Goal: Task Accomplishment & Management: Complete application form

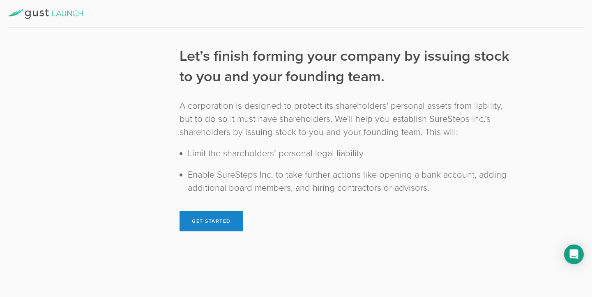
click at [94, 138] on div "Establish Ownership" at bounding box center [81, 137] width 130 height 28
click at [208, 221] on button "Get Started" at bounding box center [211, 221] width 64 height 21
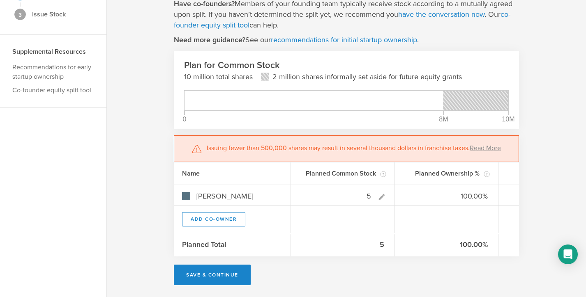
scroll to position [87, 0]
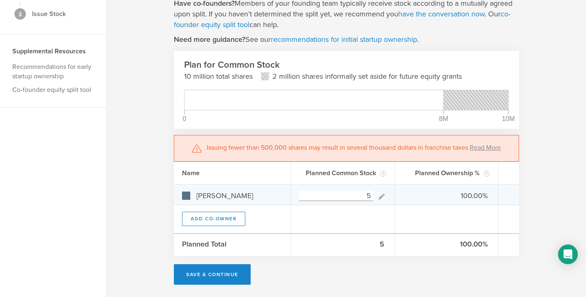
click at [380, 196] on icon at bounding box center [381, 196] width 6 height 6
click at [383, 194] on icon at bounding box center [381, 196] width 6 height 6
click at [366, 194] on input "5" at bounding box center [336, 196] width 74 height 10
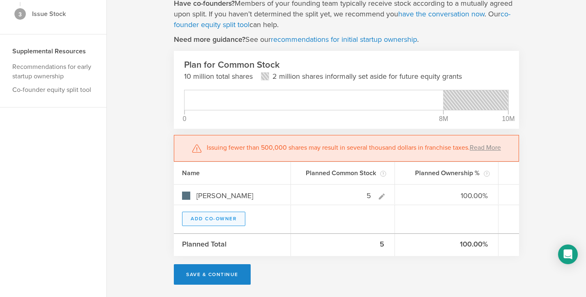
click at [235, 219] on button "Add Co-Owner" at bounding box center [213, 219] width 63 height 14
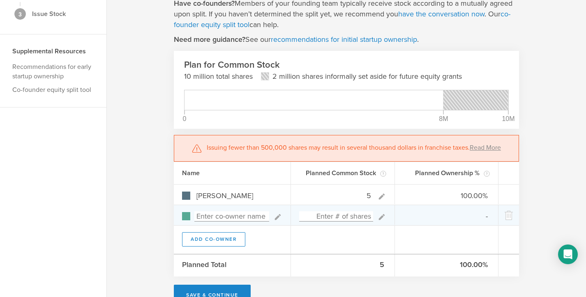
click at [222, 217] on input at bounding box center [231, 216] width 75 height 10
type input "Frank Waldman"
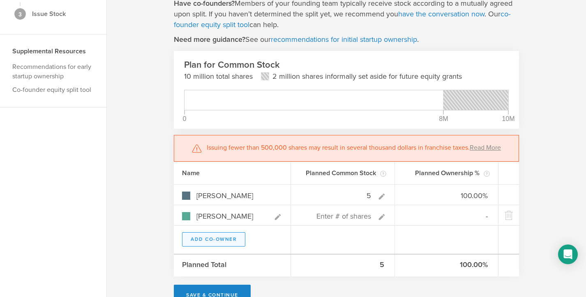
type input "0.00%"
type input "Frank Waldman"
click at [206, 241] on button "Add Co-Owner" at bounding box center [213, 239] width 63 height 14
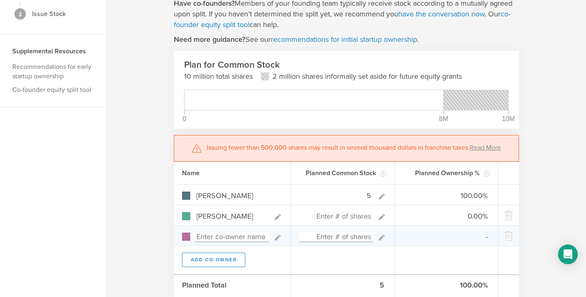
scroll to position [128, 0]
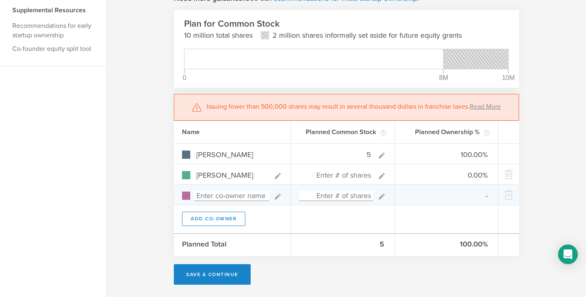
click at [275, 196] on icon at bounding box center [277, 196] width 9 height 9
click at [277, 196] on icon at bounding box center [278, 196] width 6 height 6
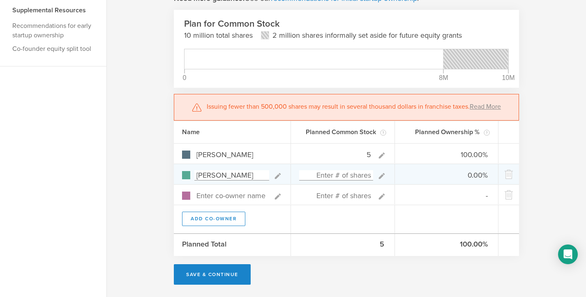
click at [381, 175] on icon at bounding box center [381, 176] width 6 height 6
click at [379, 177] on icon at bounding box center [381, 176] width 6 height 6
click at [361, 179] on input at bounding box center [336, 175] width 74 height 10
click at [359, 177] on input at bounding box center [336, 175] width 74 height 10
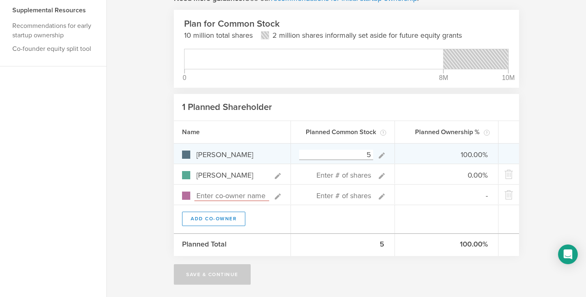
click at [381, 156] on icon at bounding box center [381, 155] width 6 height 6
click at [381, 155] on icon at bounding box center [381, 155] width 6 height 6
click at [333, 149] on gust-number-field "5" at bounding box center [336, 154] width 74 height 11
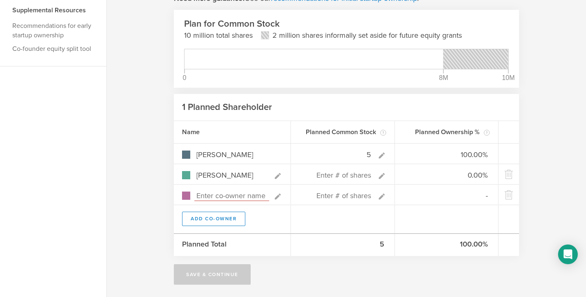
click at [281, 138] on div "Name" at bounding box center [232, 132] width 117 height 22
click at [568, 129] on div "Now let’s plan to issue shares to you and your founding team. No co-founders? S…" at bounding box center [346, 97] width 479 height 401
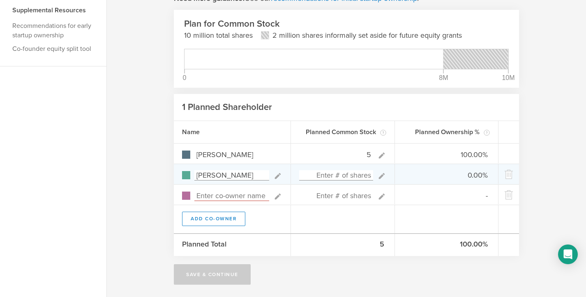
click at [361, 179] on input at bounding box center [336, 175] width 74 height 10
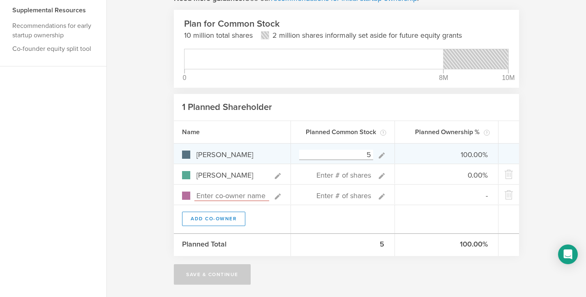
click at [380, 156] on icon at bounding box center [381, 155] width 6 height 6
click at [372, 156] on input "5" at bounding box center [336, 155] width 74 height 10
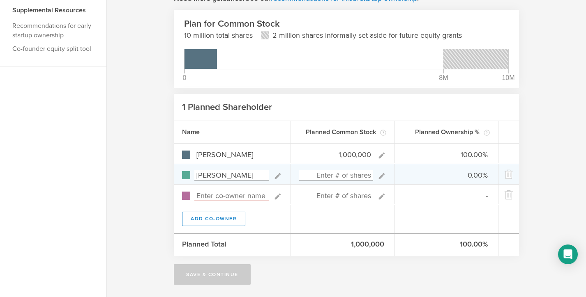
type input "1,000,000"
type gust-number-field "1000000"
click at [381, 174] on icon at bounding box center [381, 176] width 9 height 9
click at [352, 175] on input at bounding box center [336, 175] width 74 height 10
type input "500,000"
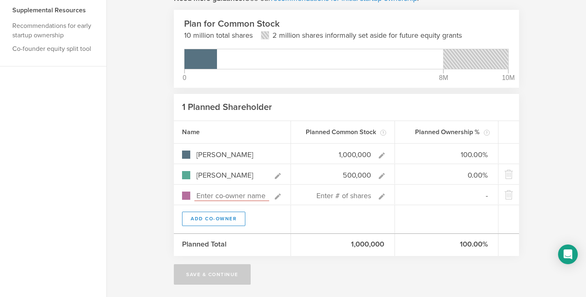
type input "66.67%"
type input "33.33%"
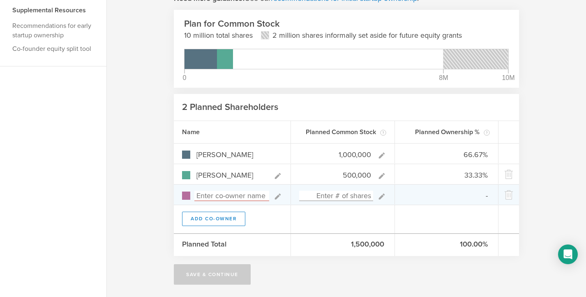
type input "500,000"
type gust-number-field "500000"
click at [379, 197] on icon at bounding box center [381, 196] width 6 height 6
click at [359, 198] on input at bounding box center [336, 196] width 74 height 10
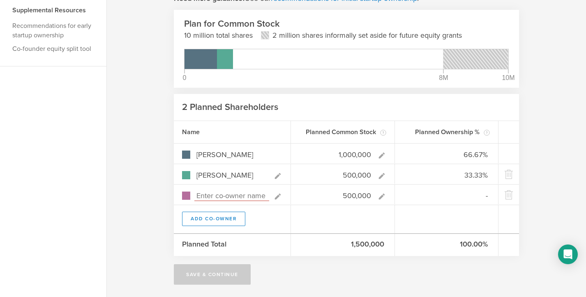
type input "500,000"
type gust-number-field "500000"
click at [160, 160] on div "Now let’s plan to issue shares to you and your founding team. No co-founders? S…" at bounding box center [346, 97] width 479 height 401
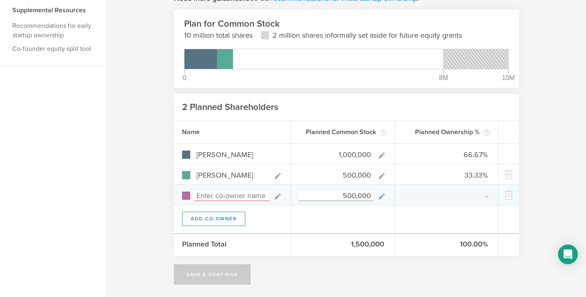
click at [223, 194] on input at bounding box center [231, 196] width 75 height 10
type input "Neil Langmea"
type input "50.00%"
type input "25.00%"
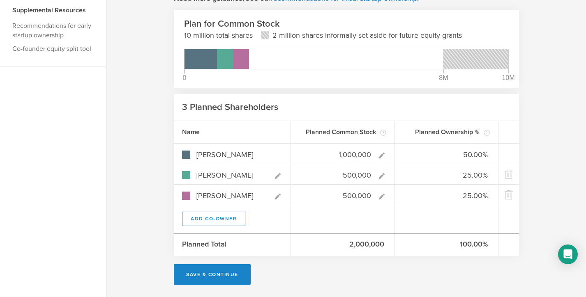
type input "Neil Langmead"
click at [157, 142] on div "Now let’s plan to issue shares to you and your founding team. No co-founders? S…" at bounding box center [346, 97] width 479 height 401
click at [208, 276] on button "Save & Continue" at bounding box center [212, 274] width 77 height 21
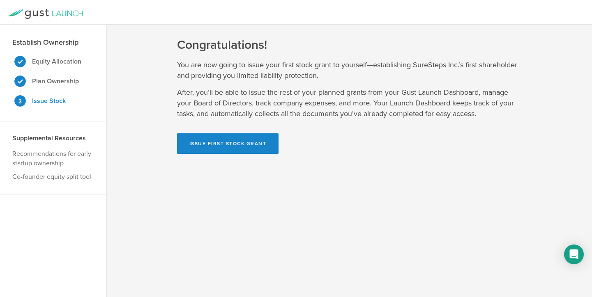
click at [54, 170] on div "Supplemental Resources Recommendations for early startup ownership Co-founder e…" at bounding box center [53, 158] width 106 height 73
click at [58, 81] on strong "Plan Ownership" at bounding box center [55, 81] width 47 height 8
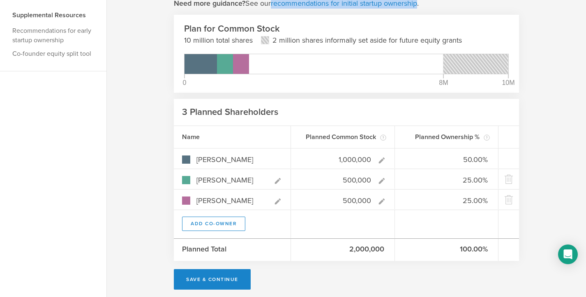
scroll to position [126, 0]
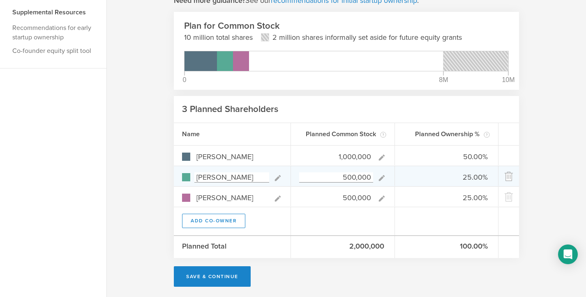
click at [508, 177] on icon at bounding box center [508, 176] width 8 height 7
type input "66.67%"
type input "Neil Langmead"
type input "33.33%"
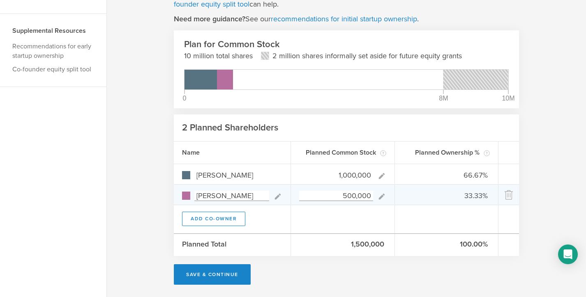
click at [507, 195] on icon at bounding box center [508, 195] width 8 height 7
type input "100.00%"
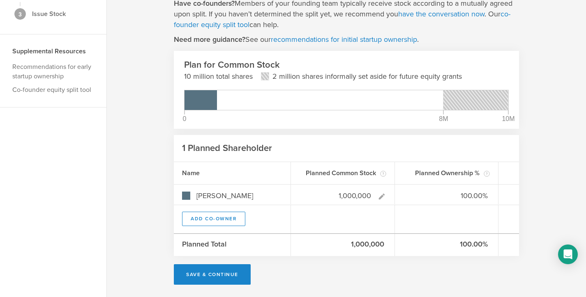
click at [150, 177] on div "Now let’s plan to issue shares to you and your founding team. No co-founders? S…" at bounding box center [346, 118] width 479 height 360
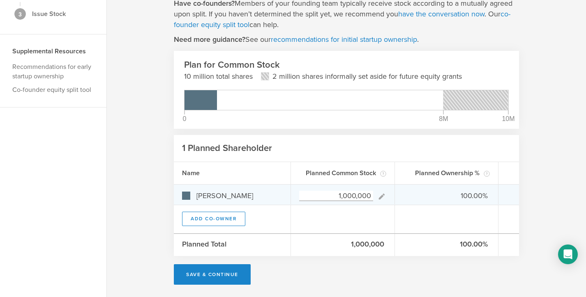
click at [370, 196] on input "1,000,000" at bounding box center [336, 196] width 74 height 10
type input "100,000"
type gust-number-field "100000"
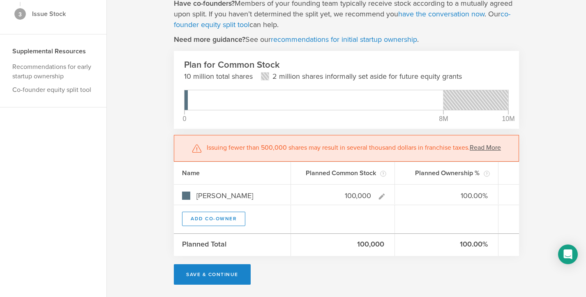
click at [482, 148] on link "Read More" at bounding box center [484, 148] width 31 height 8
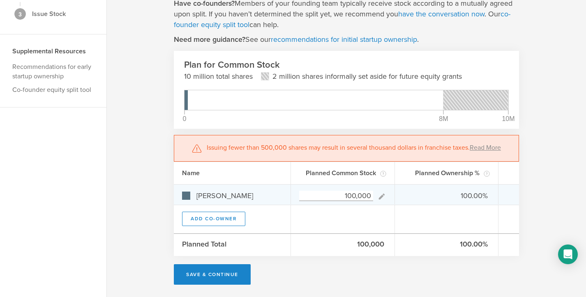
click at [371, 193] on input "100,000" at bounding box center [336, 196] width 74 height 10
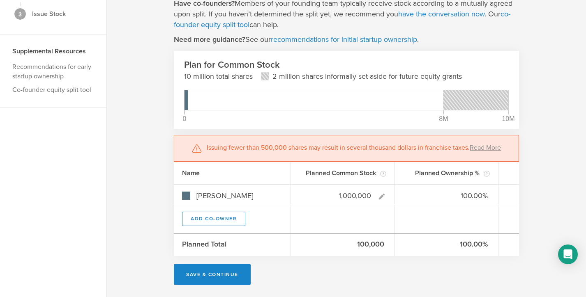
type input "1,000,000"
type gust-number-field "1000000"
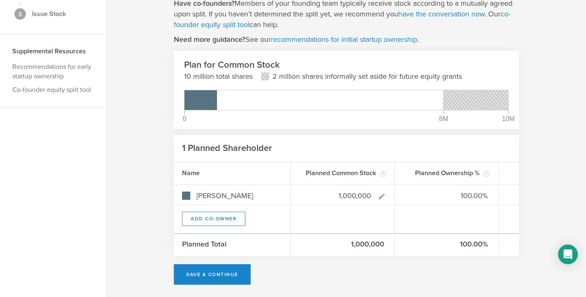
click at [533, 179] on div "Now let’s plan to issue shares to you and your founding team. No co-founders? S…" at bounding box center [346, 118] width 479 height 360
click at [225, 274] on button "Save & Continue" at bounding box center [212, 274] width 77 height 21
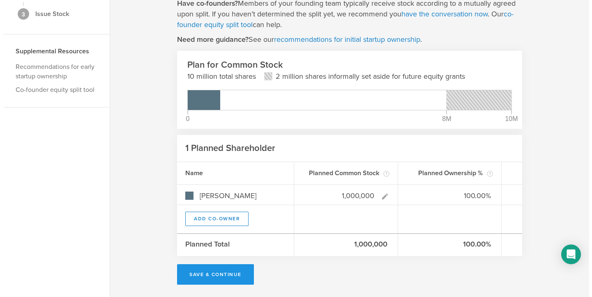
scroll to position [0, 0]
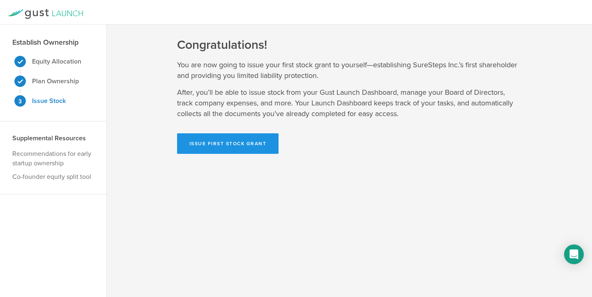
click at [239, 142] on button "Issue First Stock Grant" at bounding box center [228, 143] width 102 height 21
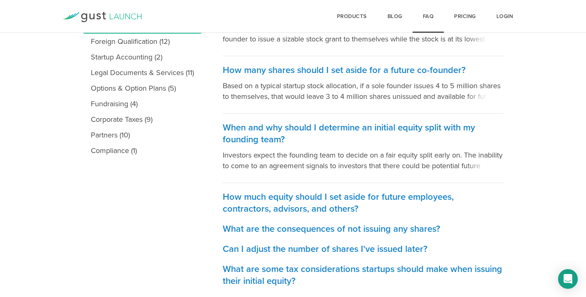
scroll to position [211, 0]
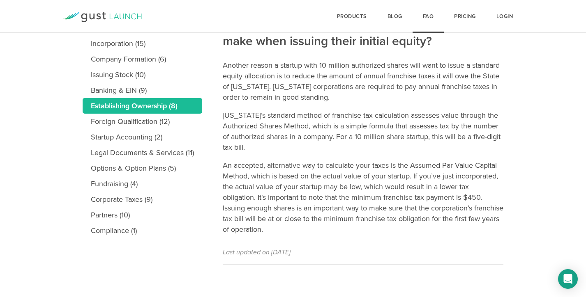
scroll to position [130, 0]
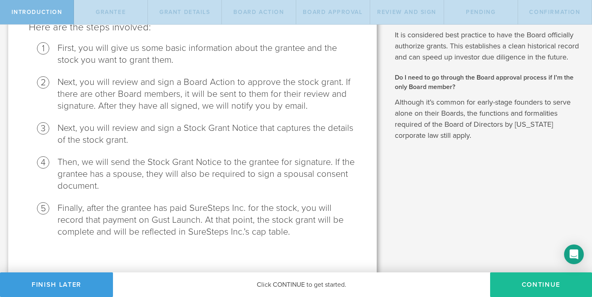
scroll to position [115, 0]
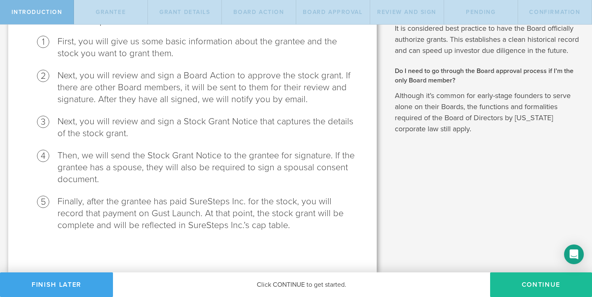
click at [76, 282] on button "Finish Later" at bounding box center [56, 285] width 113 height 25
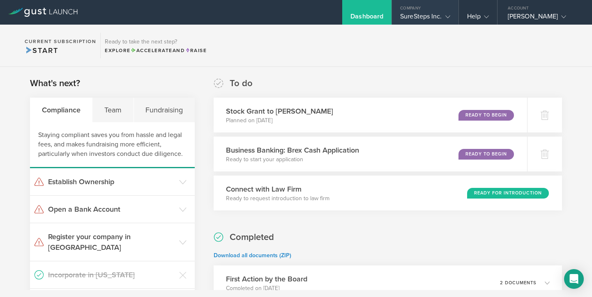
click at [432, 15] on div "SureSteps Inc." at bounding box center [425, 18] width 50 height 12
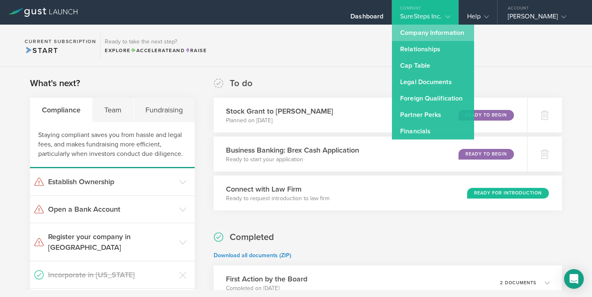
click at [421, 32] on link "Company Information" at bounding box center [433, 33] width 82 height 16
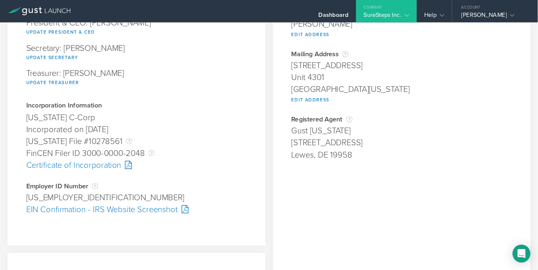
scroll to position [131, 0]
click at [133, 230] on div "EIN Confirmation - IRS Website Screenshot" at bounding box center [150, 230] width 243 height 13
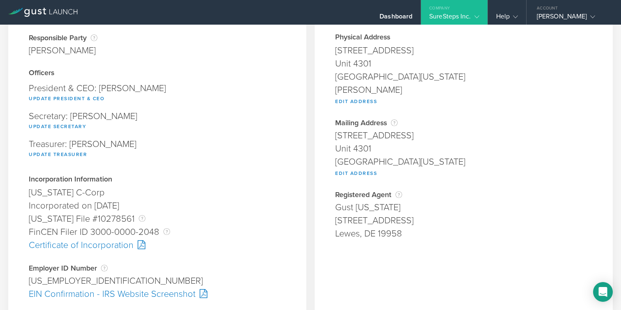
scroll to position [65, 0]
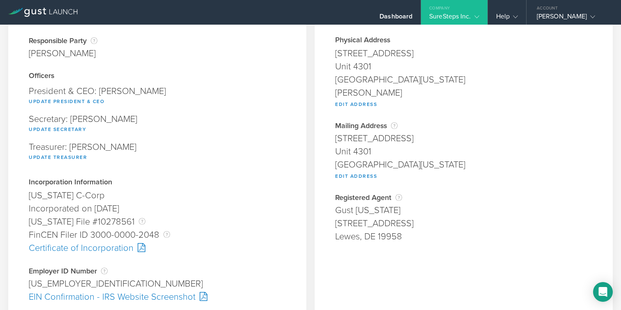
click at [568, 274] on div "Company Address Physical Address [STREET_ADDRESS][US_STATE] [PERSON_NAME] Edit …" at bounding box center [464, 246] width 298 height 557
